Goal: Task Accomplishment & Management: Use online tool/utility

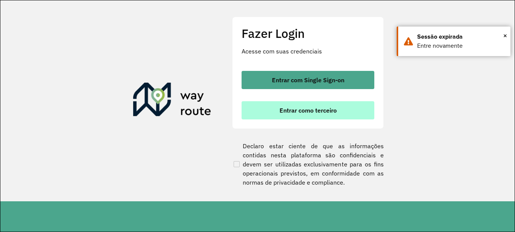
click at [309, 108] on span "Entrar como terceiro" at bounding box center [307, 110] width 57 height 6
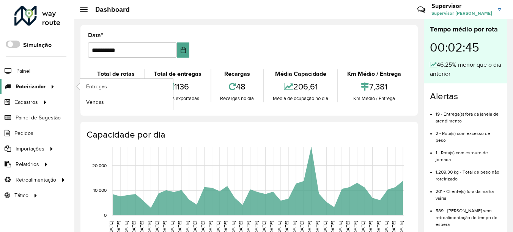
click at [50, 85] on icon at bounding box center [51, 85] width 6 height 11
click at [88, 83] on span "Entregas" at bounding box center [97, 87] width 22 height 8
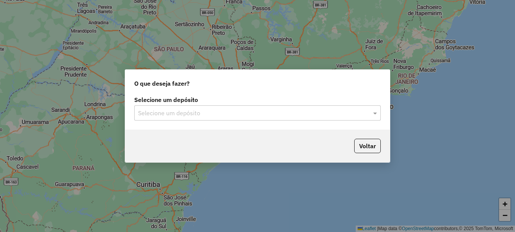
click at [211, 113] on input "text" at bounding box center [250, 113] width 224 height 9
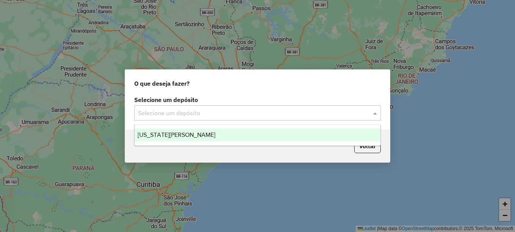
click at [191, 133] on div "[US_STATE][PERSON_NAME]" at bounding box center [258, 135] width 246 height 13
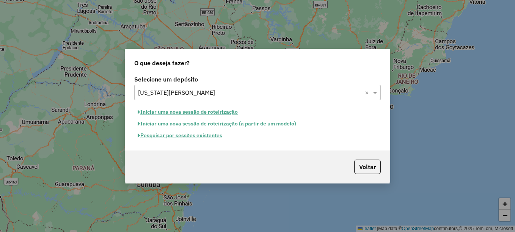
click at [190, 138] on button "Pesquisar por sessões existentes" at bounding box center [179, 136] width 91 height 12
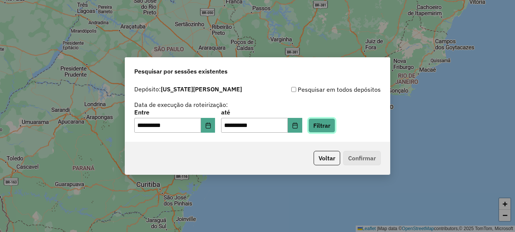
click at [332, 125] on button "Filtrar" at bounding box center [321, 125] width 27 height 14
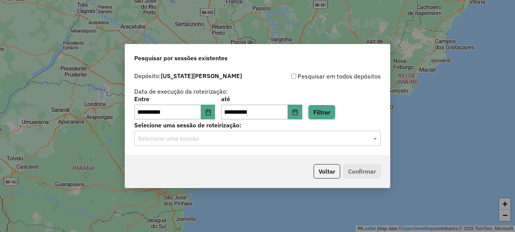
click at [216, 139] on input "text" at bounding box center [250, 138] width 224 height 9
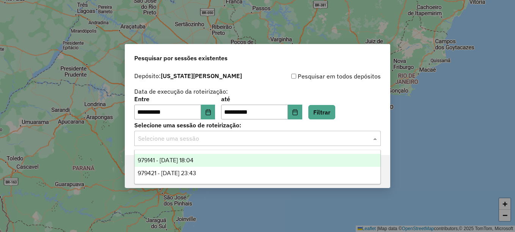
click at [213, 160] on div "979141 - 14/08/2025 18:04" at bounding box center [258, 160] width 246 height 13
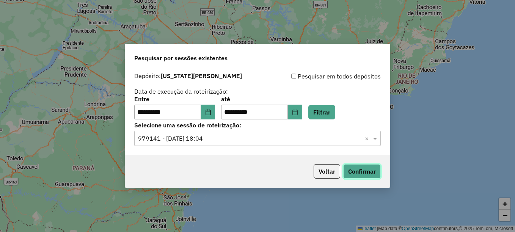
click at [361, 168] on button "Confirmar" at bounding box center [362, 171] width 38 height 14
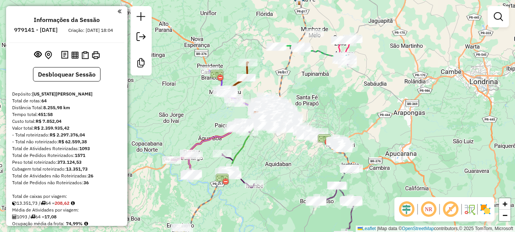
scroll to position [1940, 0]
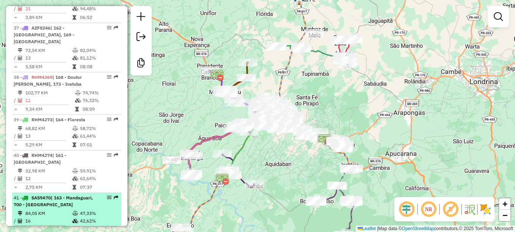
click at [45, 193] on li "41 - SAS9A70 | 163 - Mandaguari, 700 - Jandaia do Sul 84,05 KM 47,33% / 16 42,6…" at bounding box center [66, 214] width 109 height 42
select select "**********"
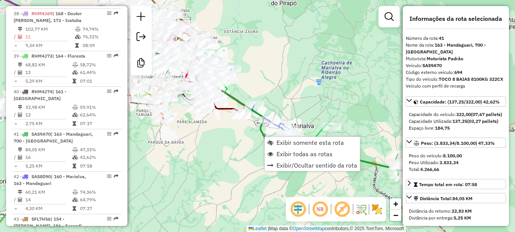
scroll to position [2045, 0]
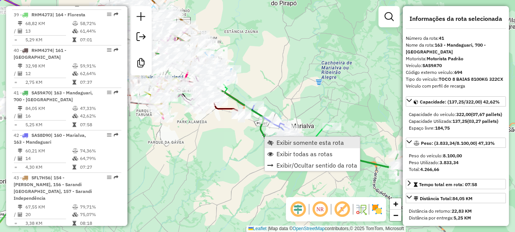
click at [284, 142] on span "Exibir somente esta rota" at bounding box center [309, 143] width 67 height 6
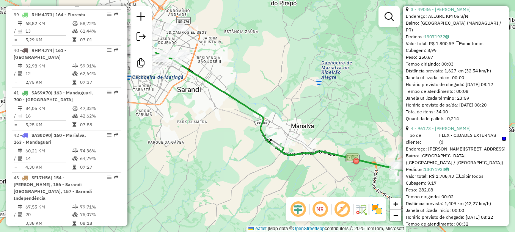
scroll to position [607, 0]
